Goal: Task Accomplishment & Management: Manage account settings

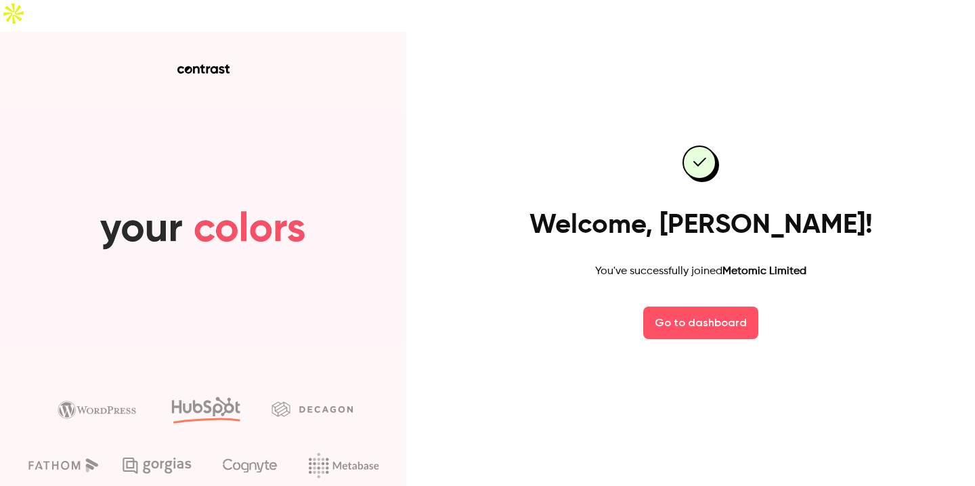
click at [702, 274] on div "Welcome, Laura! You've successfully joined Metomic Limited Go to dashboard" at bounding box center [701, 243] width 352 height 270
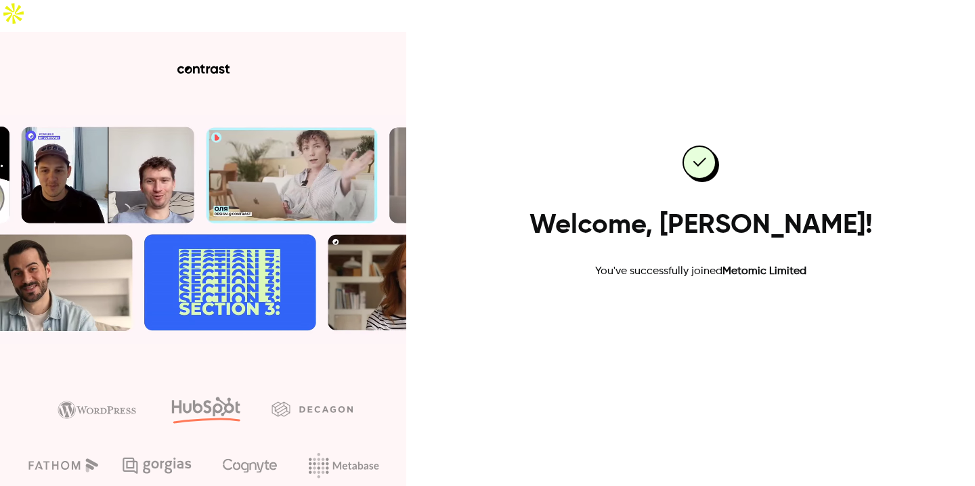
click at [723, 307] on link "Go to dashboard" at bounding box center [701, 323] width 115 height 33
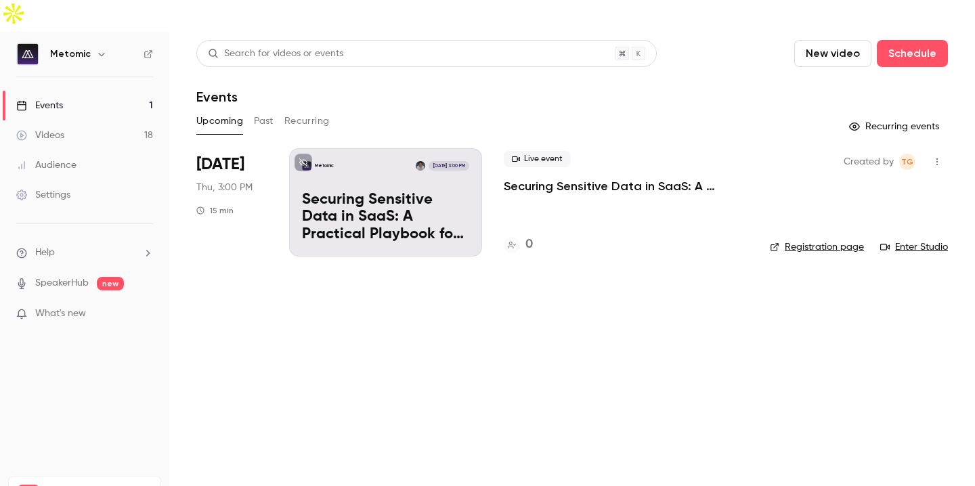
click at [58, 99] on div "Events" at bounding box center [39, 106] width 47 height 14
